Goal: Transaction & Acquisition: Book appointment/travel/reservation

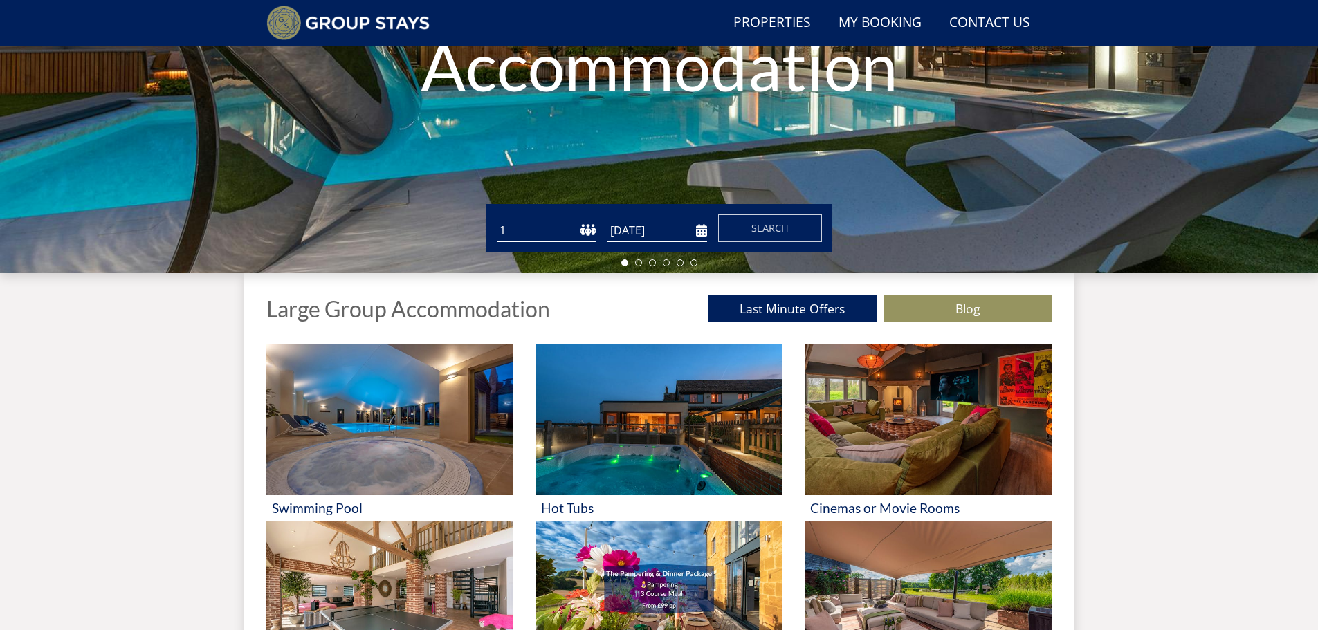
scroll to position [289, 0]
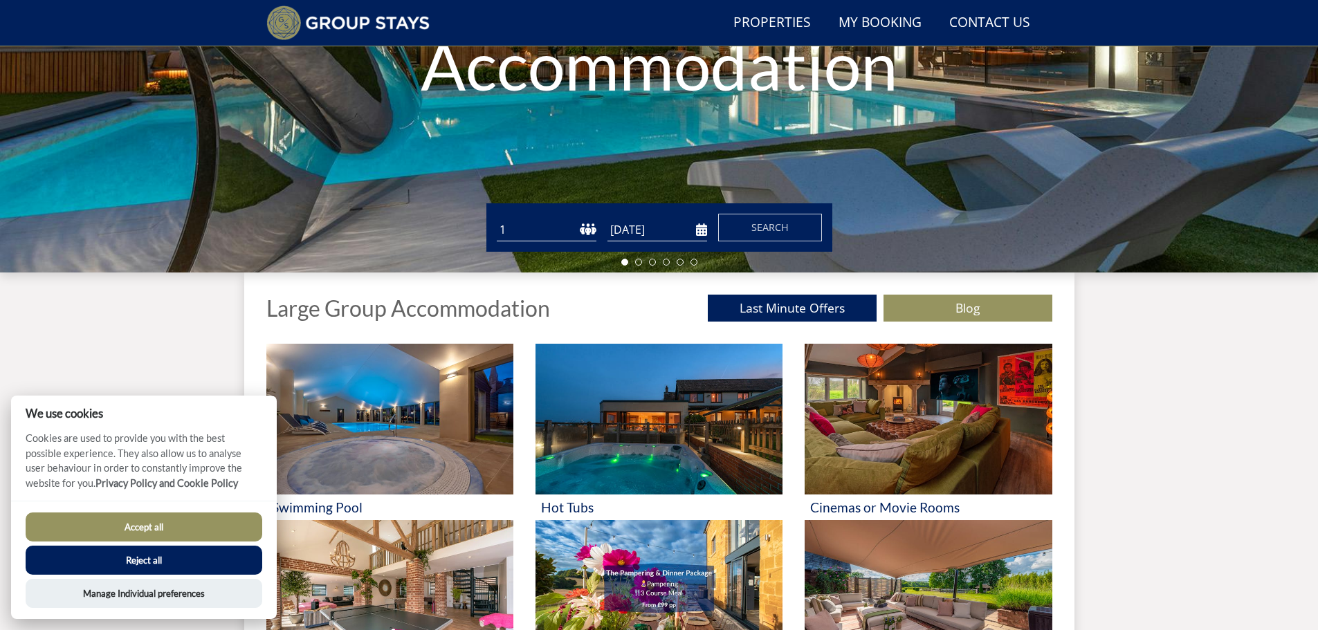
click at [584, 231] on select "1 2 3 4 5 6 7 8 9 10 11 12 13 14 15 16 17 18 19 20 21 22 23 24 25 26 27 28 29 3…" at bounding box center [547, 230] width 100 height 23
select select "10"
click at [497, 219] on select "1 2 3 4 5 6 7 8 9 10 11 12 13 14 15 16 17 18 19 20 21 22 23 24 25 26 27 28 29 3…" at bounding box center [547, 230] width 100 height 23
click at [671, 235] on input "[DATE]" at bounding box center [658, 230] width 100 height 23
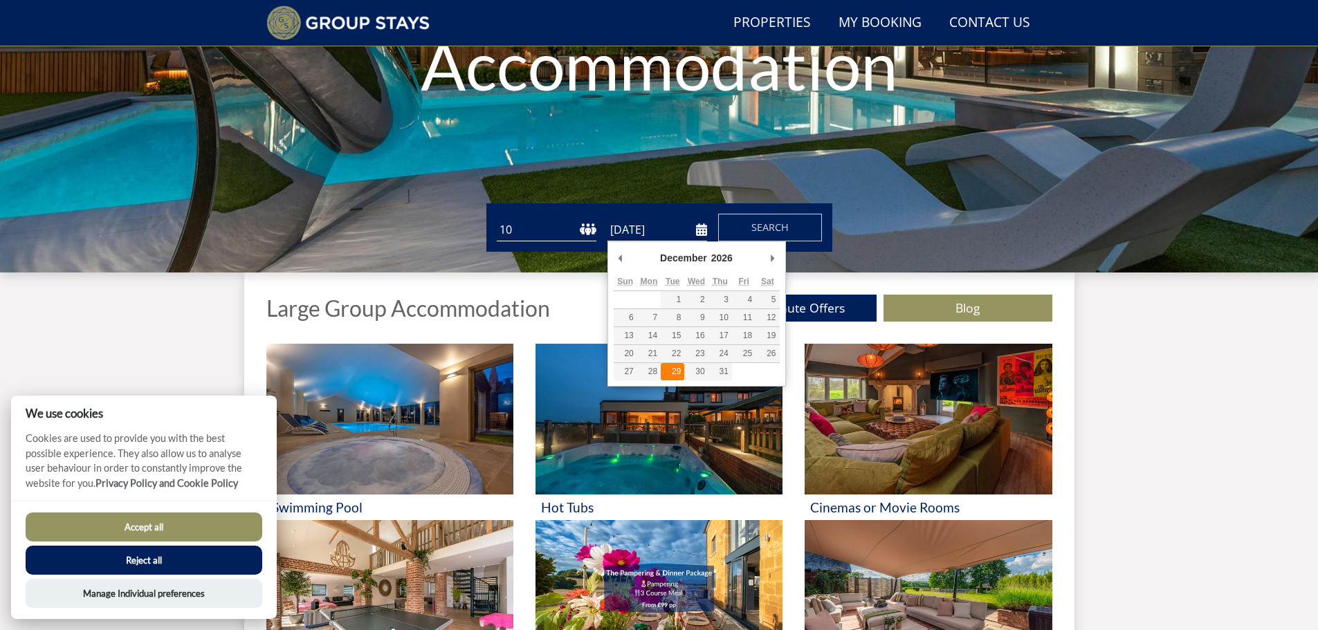
type input "[DATE]"
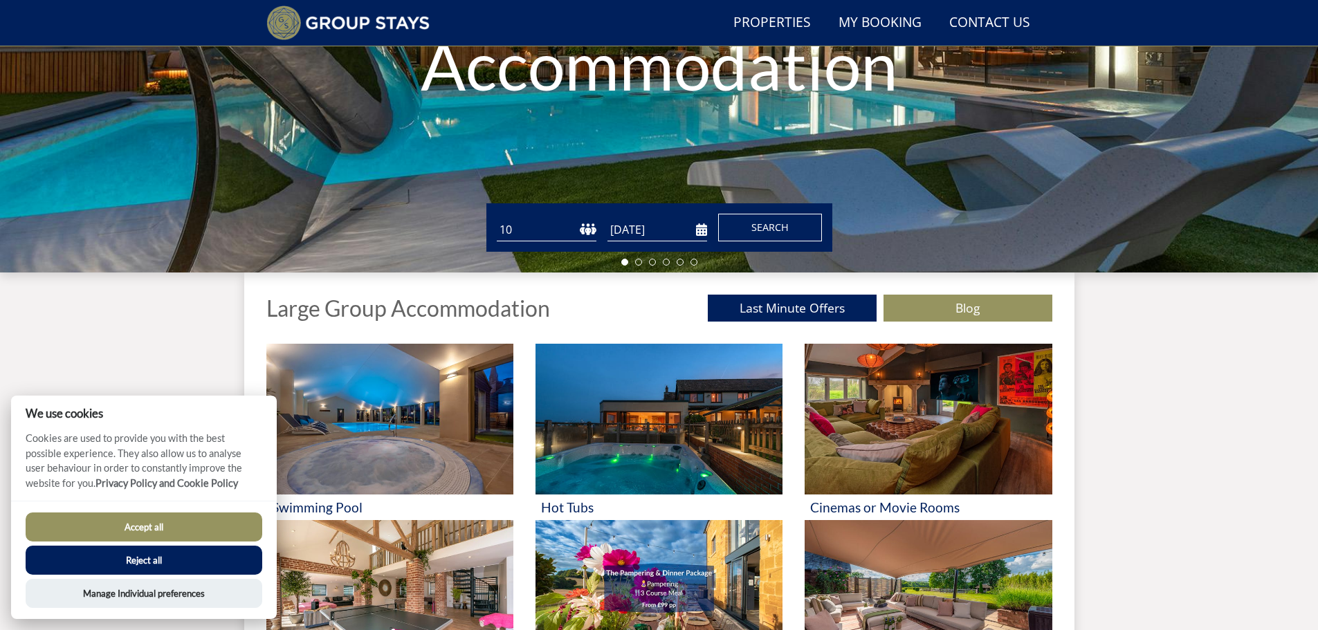
click at [767, 221] on span "Search" at bounding box center [769, 227] width 37 height 13
click at [167, 529] on button "Accept all" at bounding box center [144, 527] width 237 height 29
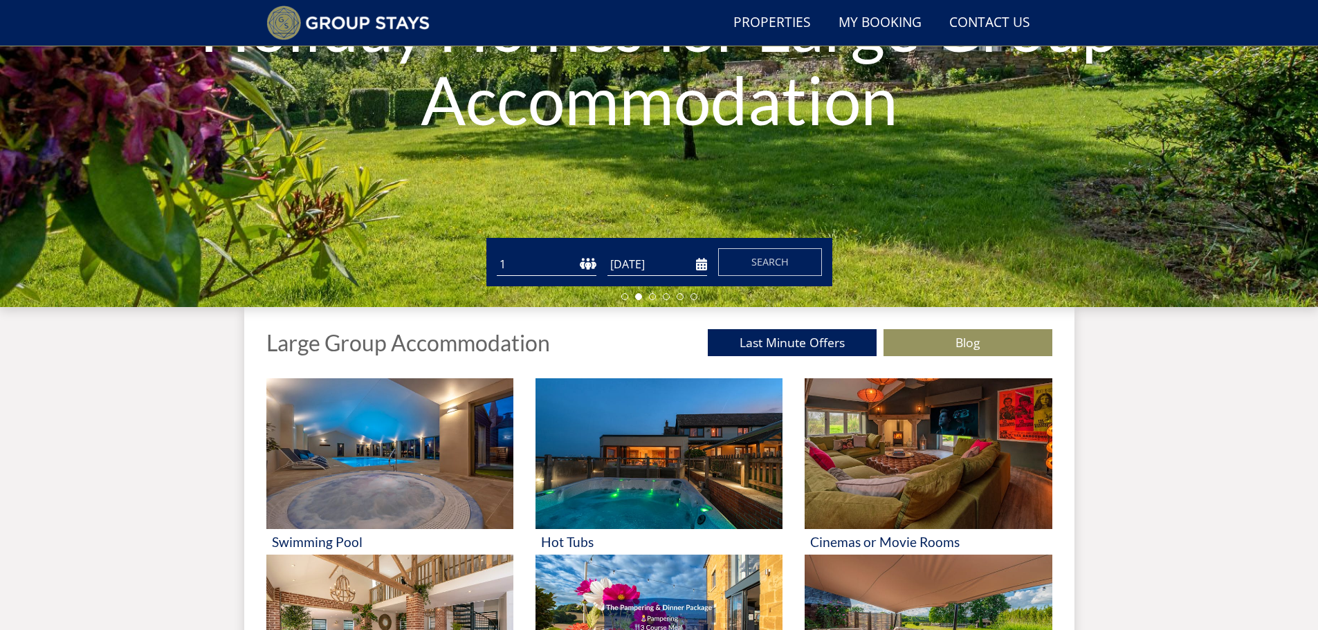
scroll to position [212, 0]
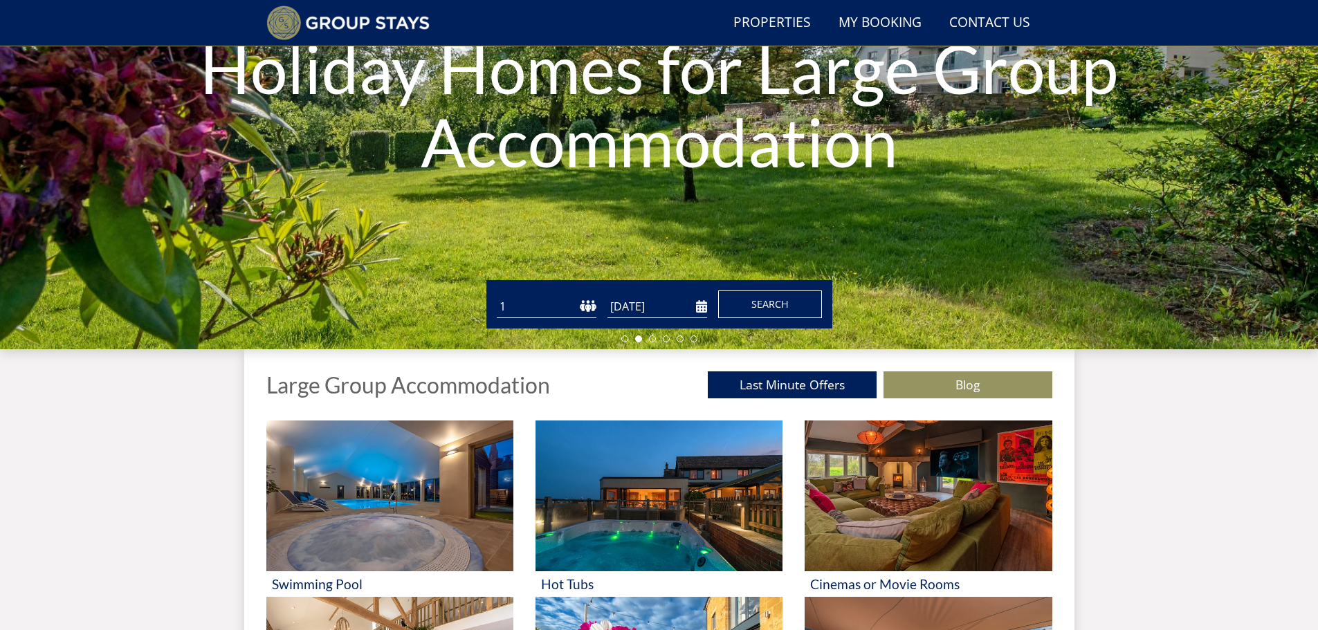
click at [760, 311] on span "Search" at bounding box center [769, 304] width 37 height 13
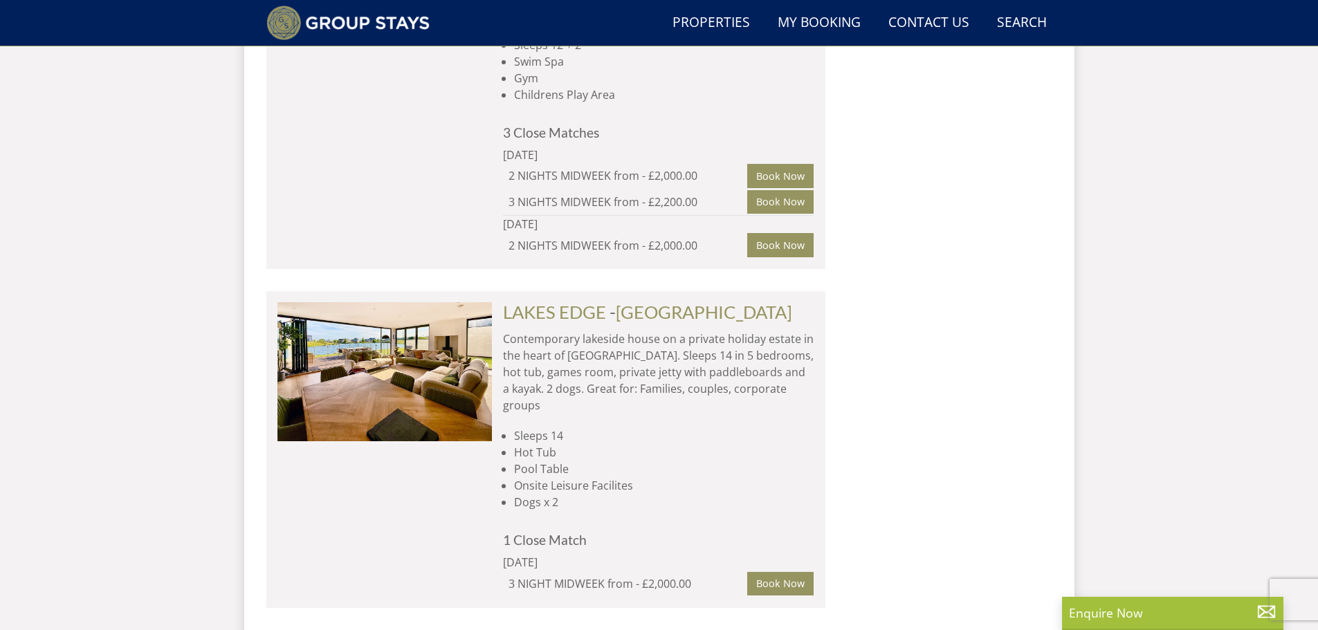
scroll to position [2889, 0]
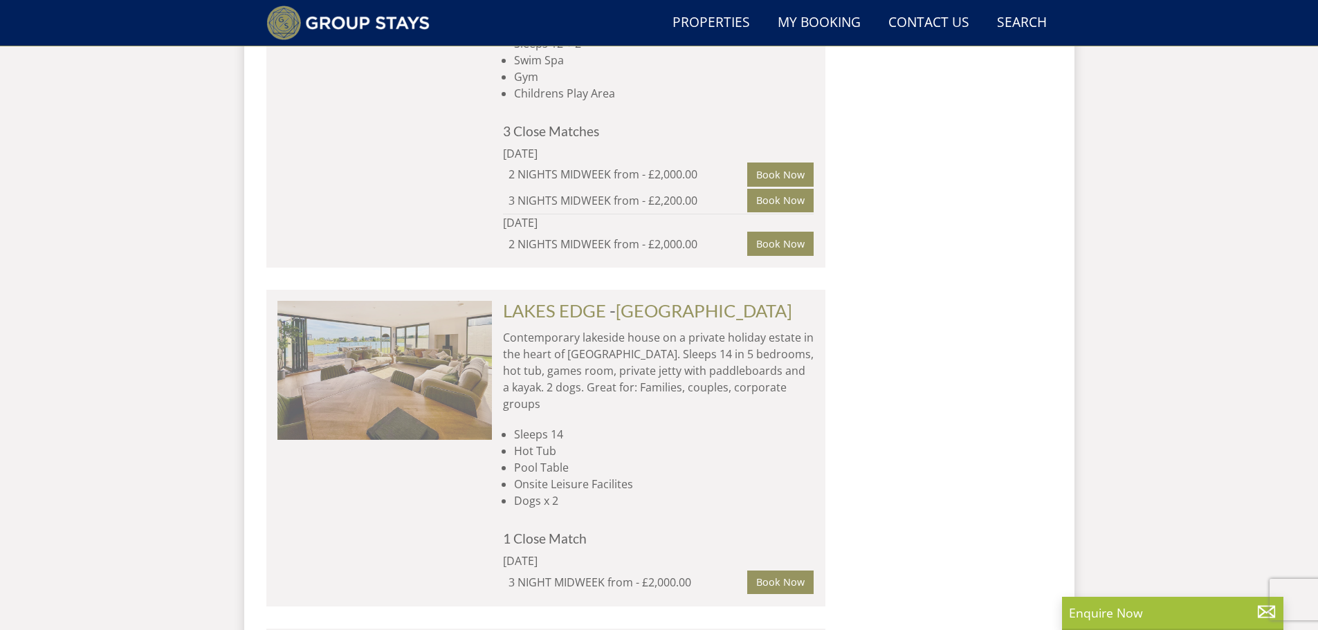
click at [388, 315] on img at bounding box center [384, 370] width 215 height 138
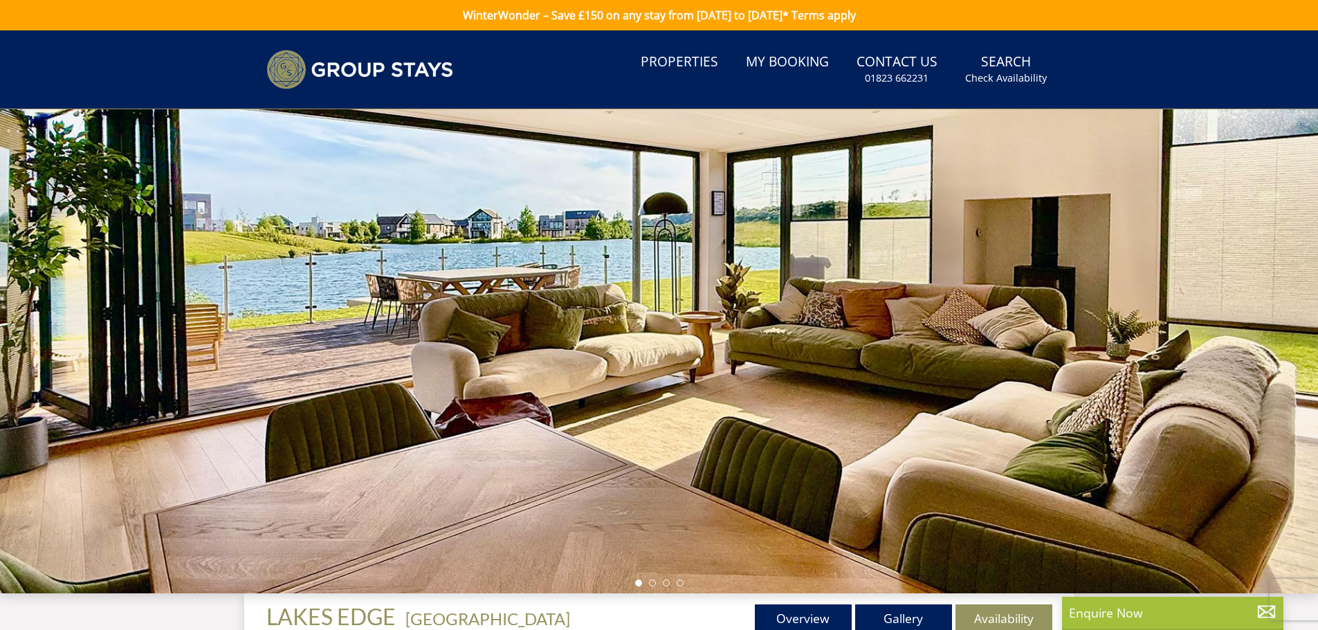
click at [1298, 285] on div at bounding box center [659, 351] width 1318 height 484
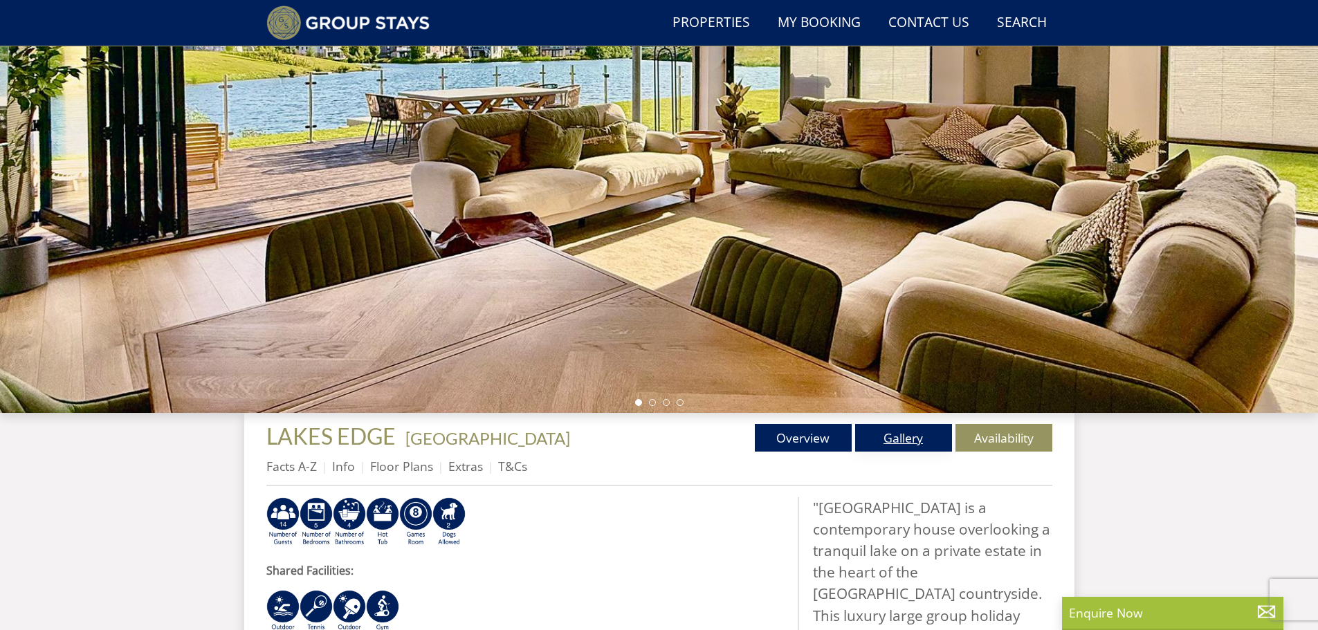
click at [887, 437] on link "Gallery" at bounding box center [903, 438] width 97 height 28
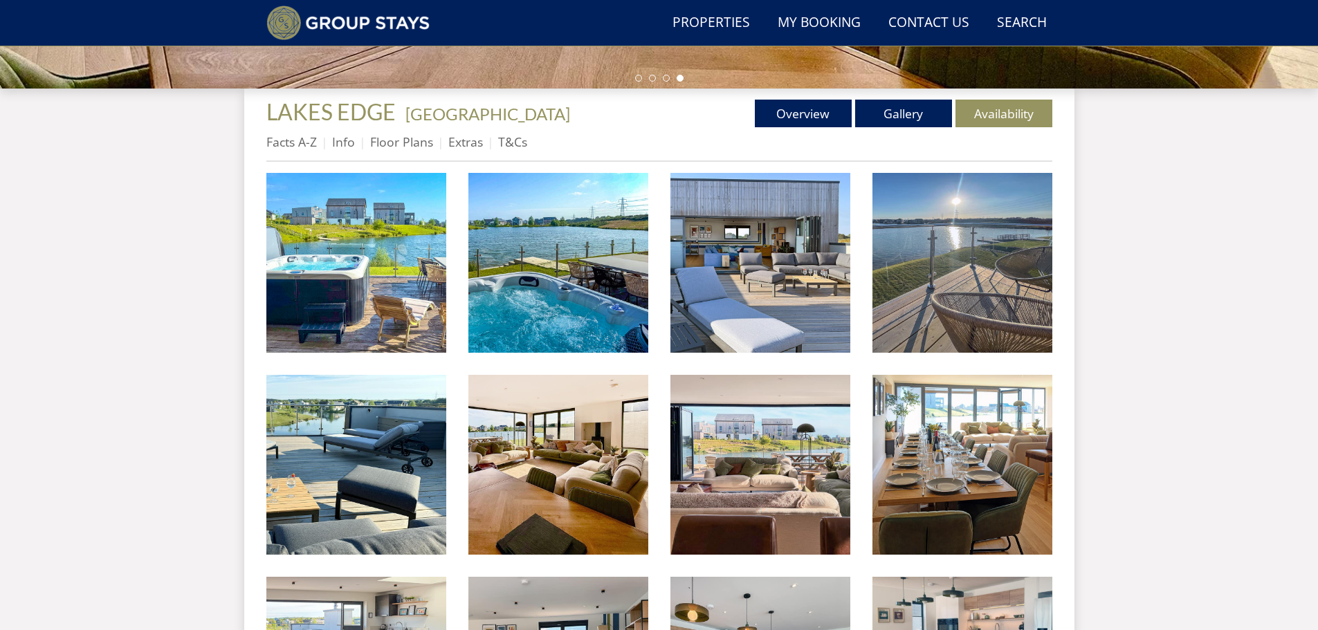
scroll to position [439, 0]
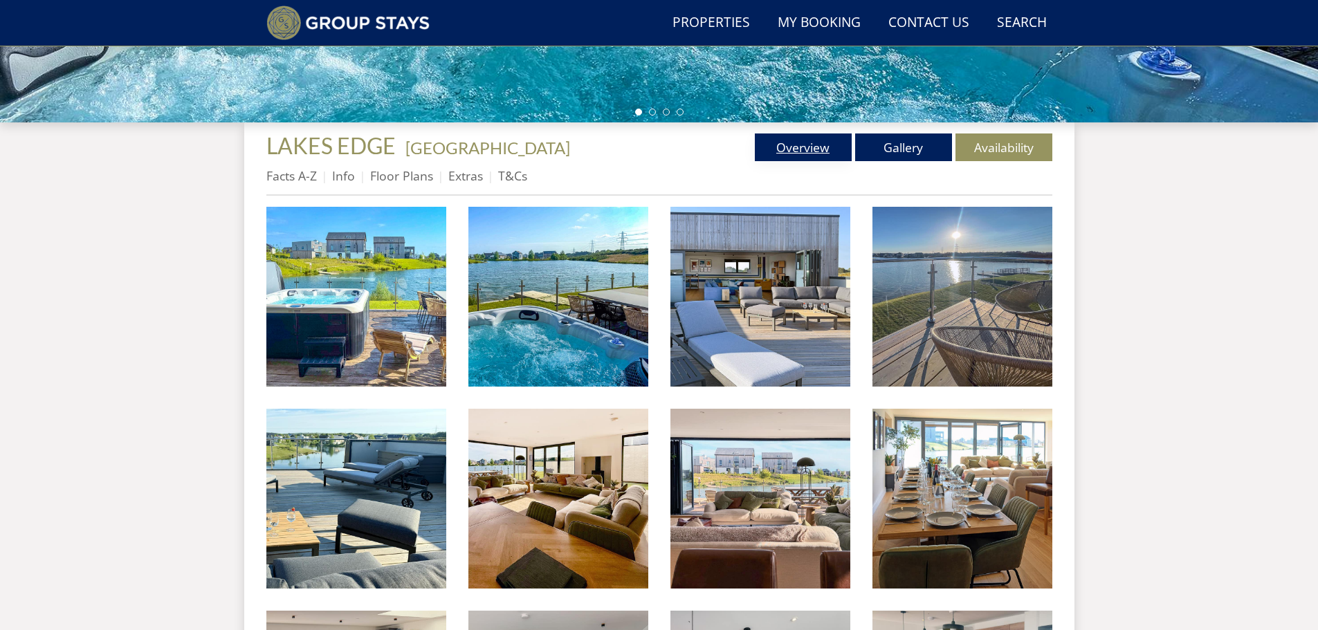
click at [797, 150] on link "Overview" at bounding box center [803, 148] width 97 height 28
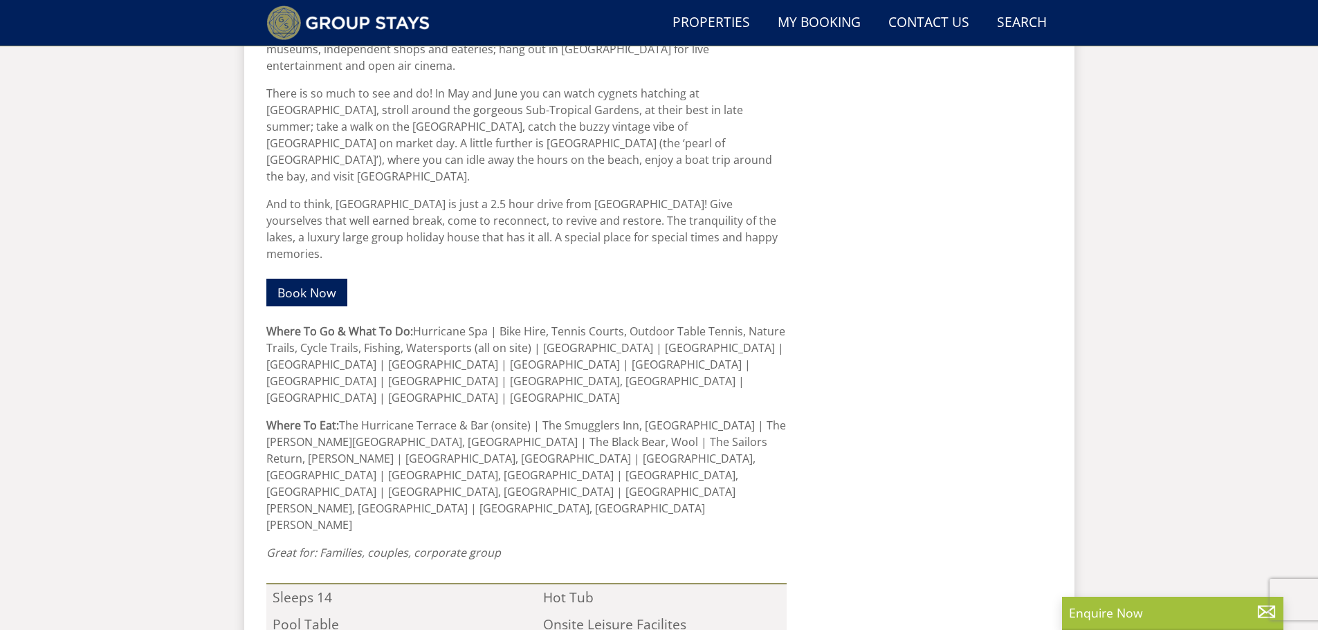
scroll to position [1178, 0]
click at [304, 278] on link "Book Now" at bounding box center [306, 291] width 81 height 27
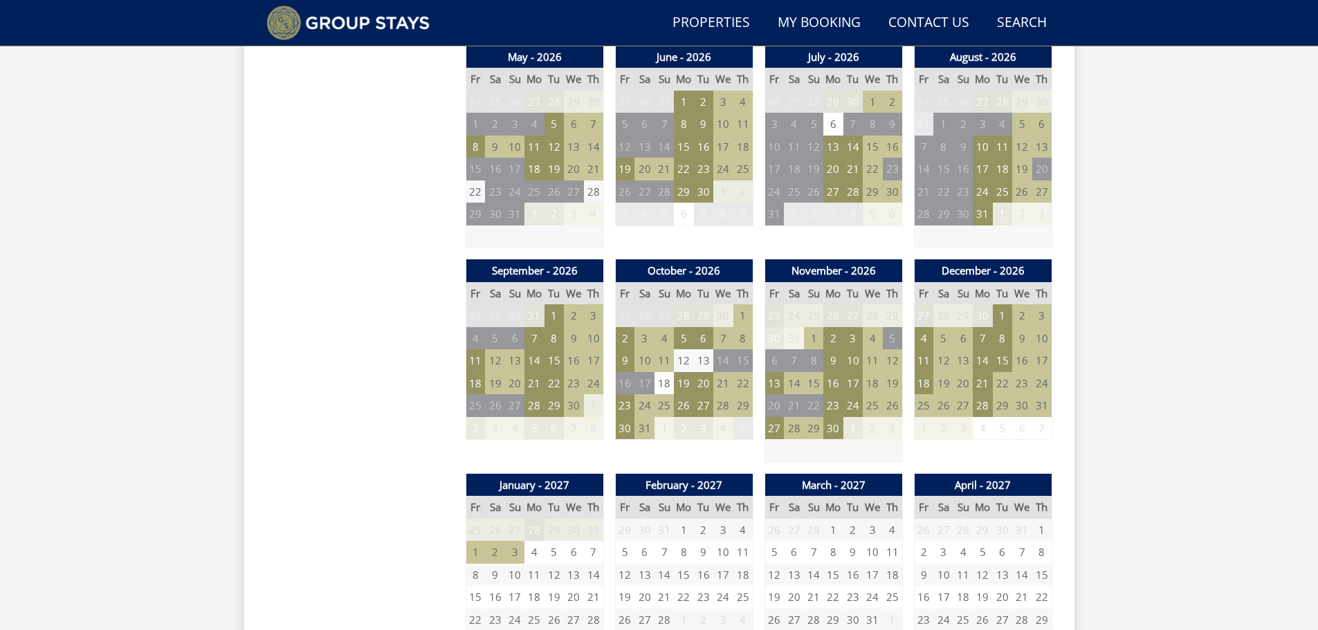
scroll to position [1032, 0]
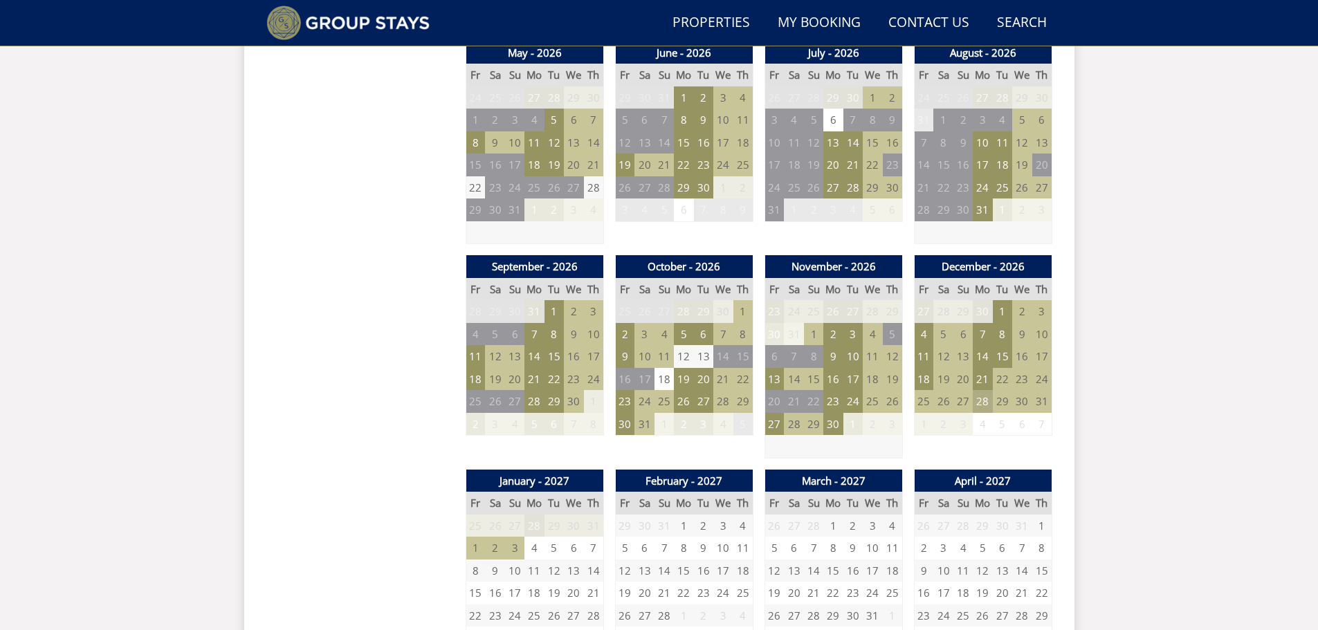
click at [982, 405] on td "28" at bounding box center [982, 401] width 19 height 23
